Goal: Information Seeking & Learning: Learn about a topic

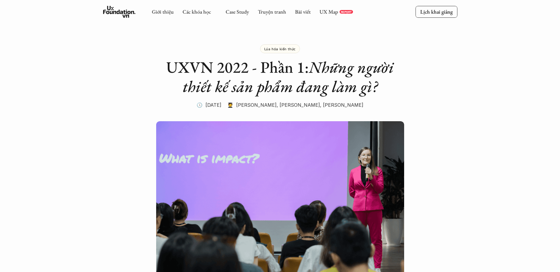
click at [114, 6] on icon at bounding box center [119, 12] width 32 height 12
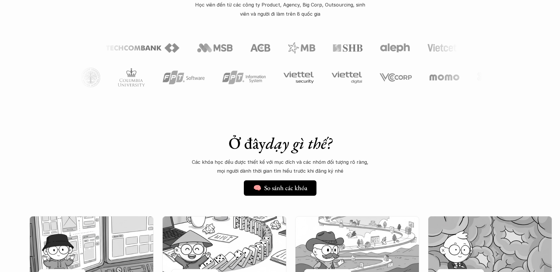
scroll to position [226, 0]
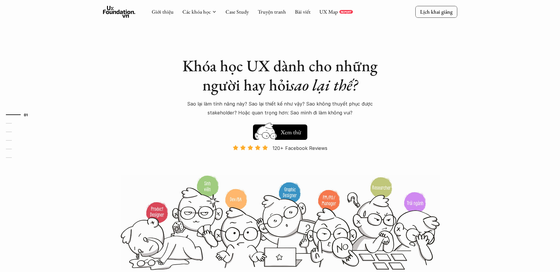
click at [387, 117] on div "Khóa học UX dành cho những người hay hỏi sao lại thế? Sao lại làm tính năng này…" at bounding box center [280, 135] width 354 height 270
click at [206, 12] on link "Các khóa học" at bounding box center [197, 11] width 28 height 7
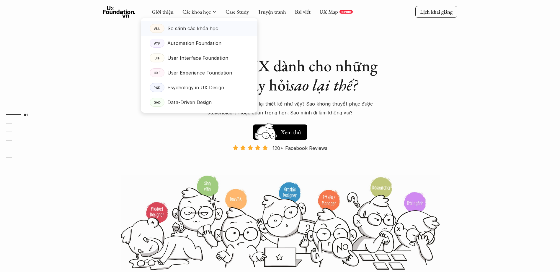
click at [293, 44] on div "Khóa học UX dành cho những người hay hỏi sao lại thế? Sao lại làm tính năng này…" at bounding box center [280, 135] width 354 height 270
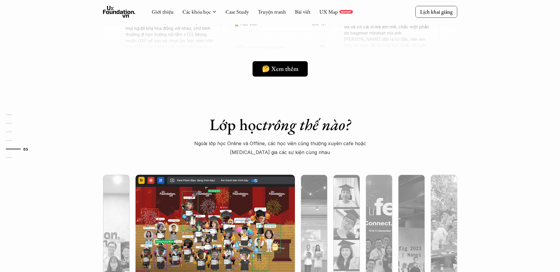
scroll to position [1873, 0]
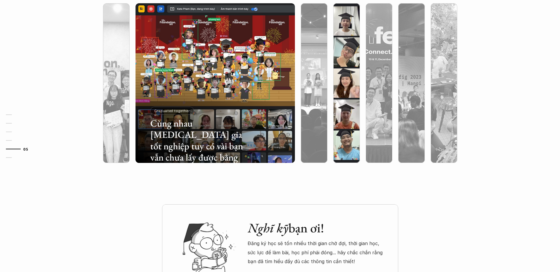
click at [344, 89] on div at bounding box center [346, 114] width 27 height 96
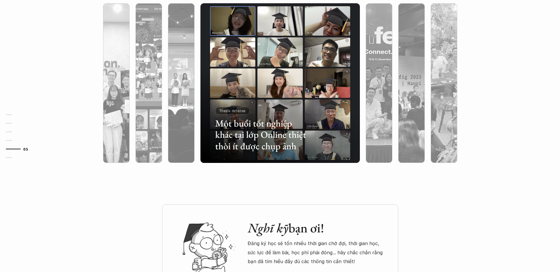
click at [253, 126] on h3 "Một buổi tốt nghiệp khác tại lớp Online thiệt thòi ít được chụp ảnh" at bounding box center [262, 135] width 95 height 34
click at [237, 108] on p "Thesis defense" at bounding box center [232, 110] width 26 height 4
click at [247, 110] on div "Thesis defense" at bounding box center [232, 111] width 35 height 8
click at [297, 126] on h3 "Một buổi tốt nghiệp khác tại lớp Online thiệt thòi ít được chụp ảnh" at bounding box center [262, 135] width 95 height 34
click at [283, 148] on h3 "Một buổi tốt nghiệp khác tại lớp Online thiệt thòi ít được chụp ảnh" at bounding box center [262, 135] width 95 height 34
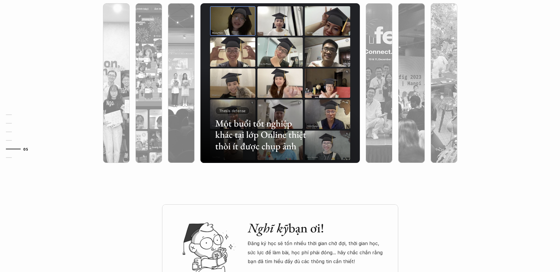
click at [282, 148] on h3 "Một buổi tốt nghiệp khác tại lớp Online thiệt thòi ít được chụp ảnh" at bounding box center [262, 135] width 95 height 34
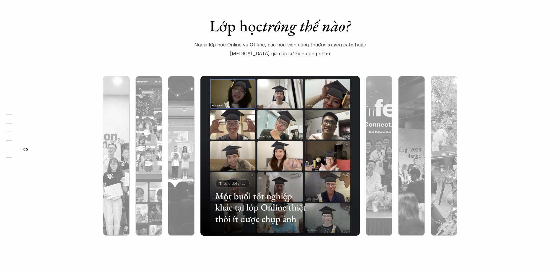
scroll to position [1766, 0]
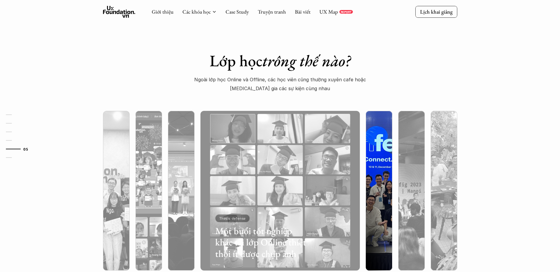
click at [316, 142] on img at bounding box center [379, 191] width 162 height 160
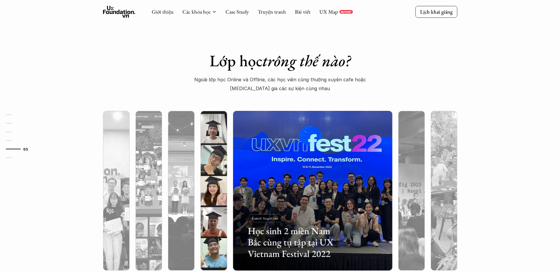
click at [208, 157] on img at bounding box center [214, 191] width 162 height 160
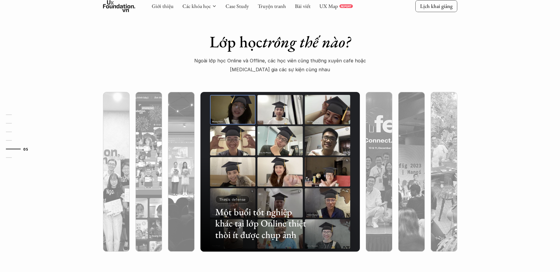
scroll to position [1818, 0]
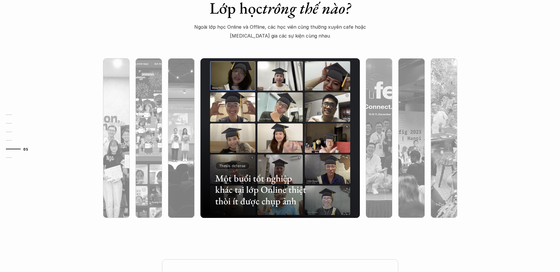
click at [292, 143] on div at bounding box center [281, 169] width 160 height 96
drag, startPoint x: 292, startPoint y: 143, endPoint x: 312, endPoint y: 128, distance: 25.3
click at [312, 128] on div at bounding box center [281, 169] width 160 height 96
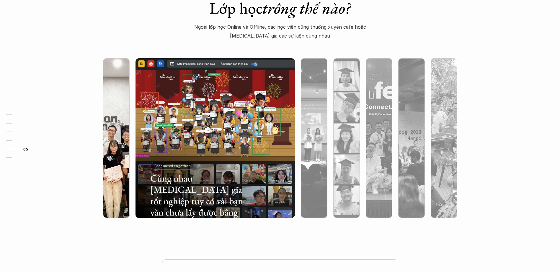
click at [113, 147] on div at bounding box center [116, 169] width 27 height 96
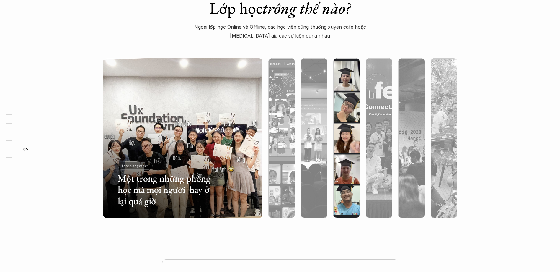
click at [333, 145] on div at bounding box center [346, 169] width 27 height 96
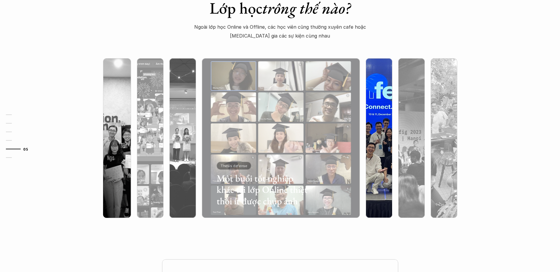
click at [375, 149] on div at bounding box center [379, 169] width 27 height 96
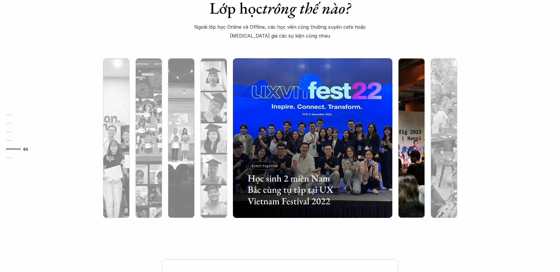
click at [408, 157] on div at bounding box center [411, 169] width 27 height 96
